Goal: Transaction & Acquisition: Purchase product/service

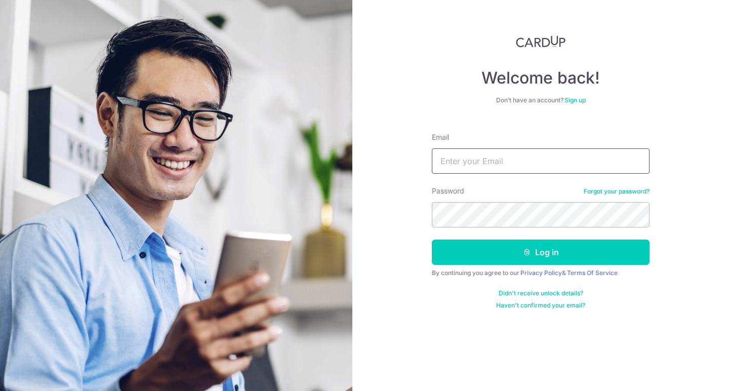
type input "dana.esperanto@gmail.com"
click at [540, 252] on button "Log in" at bounding box center [541, 251] width 218 height 25
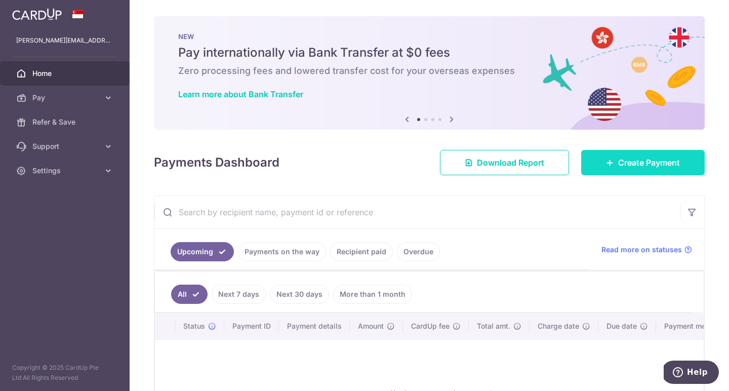
click at [614, 170] on link "Create Payment" at bounding box center [642, 162] width 123 height 25
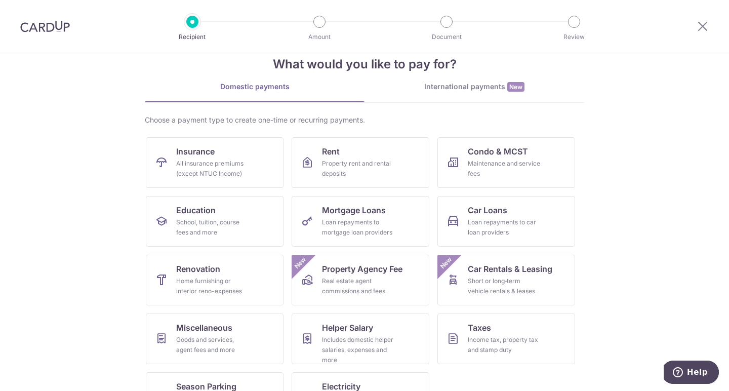
scroll to position [25, 0]
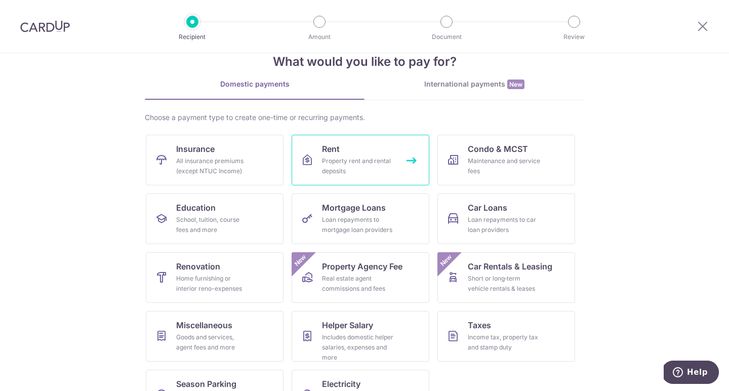
click at [350, 170] on div "Property rent and rental deposits" at bounding box center [358, 166] width 73 height 20
